Goal: Task Accomplishment & Management: Complete application form

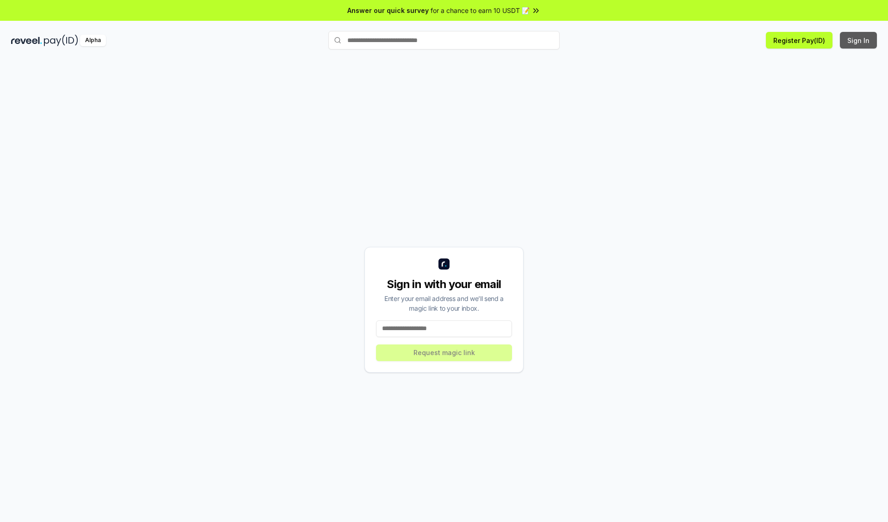
click at [859, 40] on button "Sign In" at bounding box center [858, 40] width 37 height 17
type input "**********"
click at [444, 353] on button "Request magic link" at bounding box center [444, 353] width 136 height 17
